Goal: Information Seeking & Learning: Check status

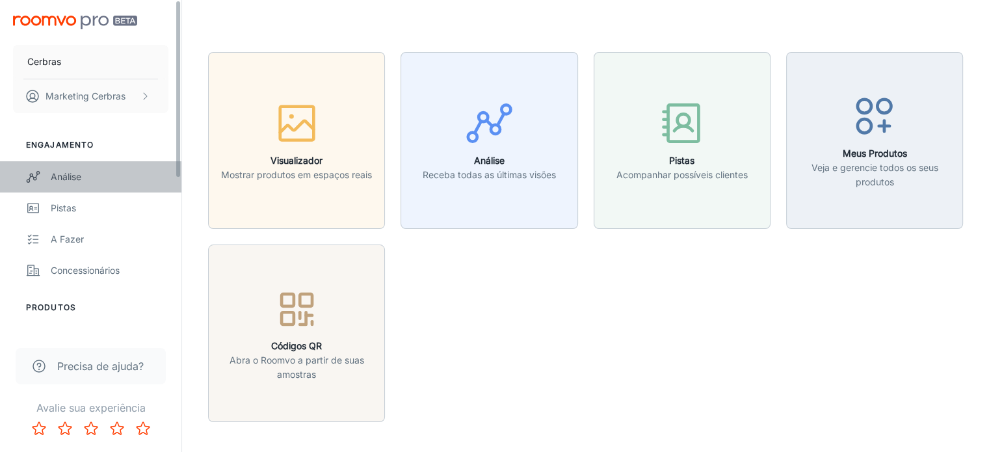
click at [65, 177] on font "Análise" at bounding box center [66, 176] width 31 height 11
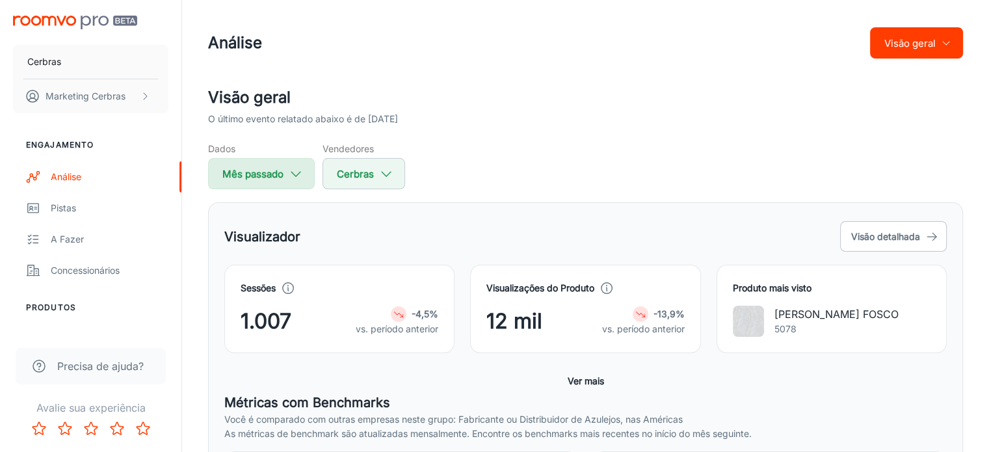
click at [291, 162] on button "Mês passado" at bounding box center [261, 173] width 107 height 31
select select "8"
select select "2025"
select select "8"
select select "2025"
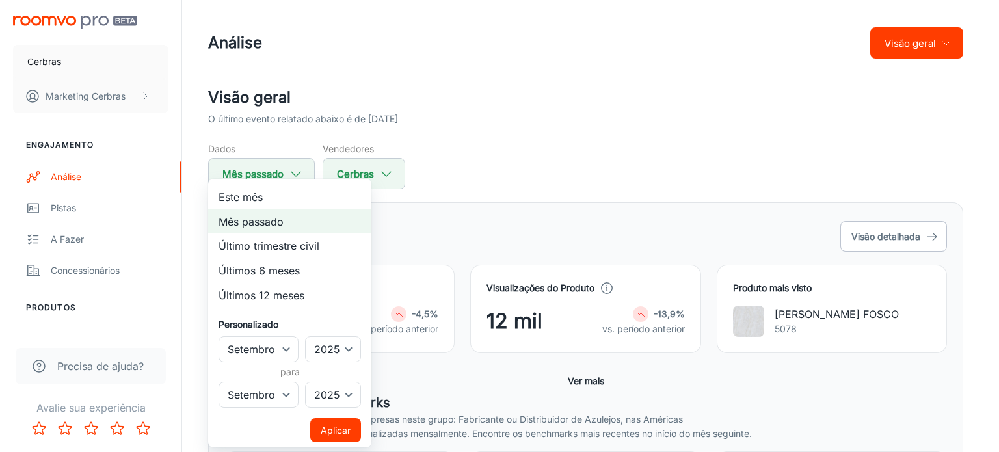
click at [291, 196] on li "Este mês" at bounding box center [289, 196] width 163 height 25
select select "9"
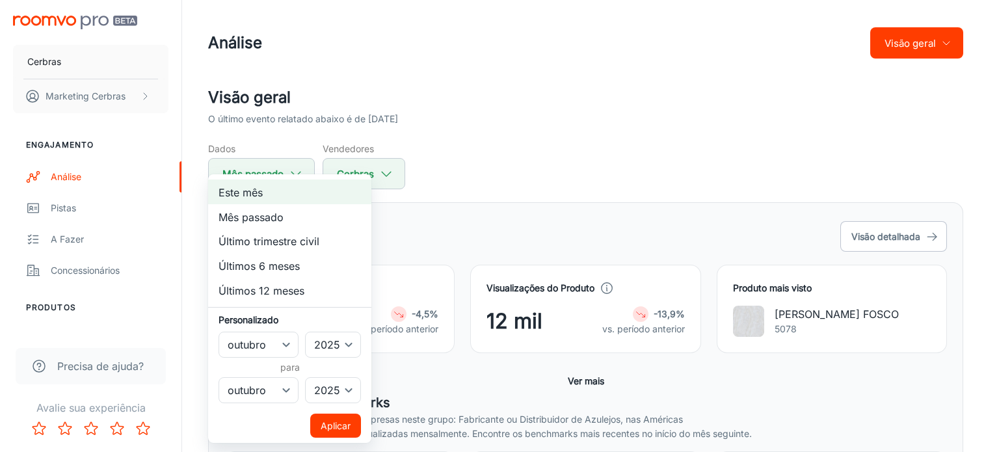
click at [338, 418] on font "Aplicar" at bounding box center [336, 426] width 30 height 16
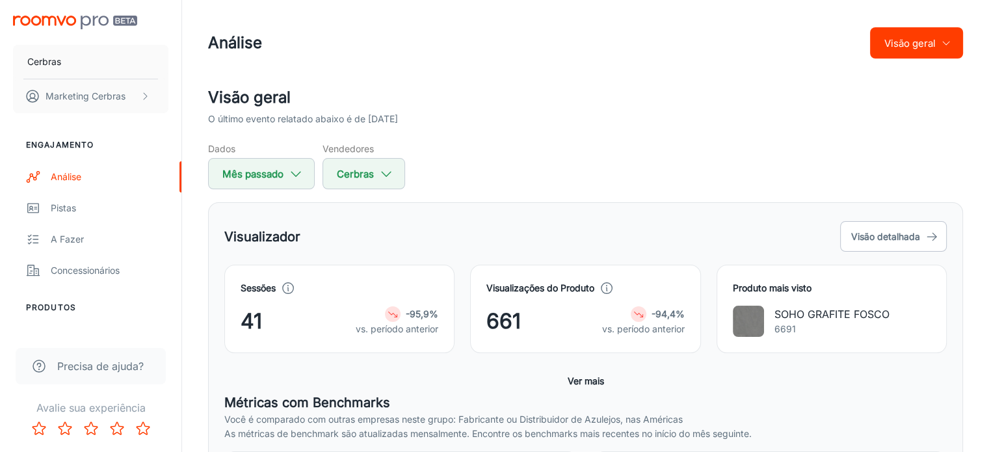
click at [411, 315] on font "-95,9%" at bounding box center [422, 313] width 33 height 11
click at [333, 321] on div "41 -95,9% vs. período anterior" at bounding box center [340, 321] width 198 height 31
click at [504, 325] on font "661" at bounding box center [504, 320] width 34 height 25
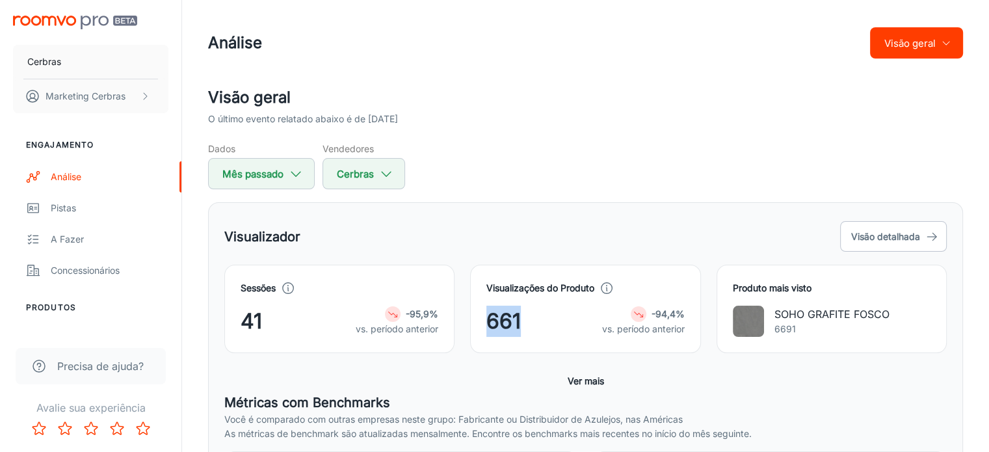
click at [504, 325] on font "661" at bounding box center [504, 320] width 34 height 25
click at [910, 311] on div "SOHO GRAFITE FOSCO 6691" at bounding box center [832, 321] width 198 height 31
